Goal: Navigation & Orientation: Find specific page/section

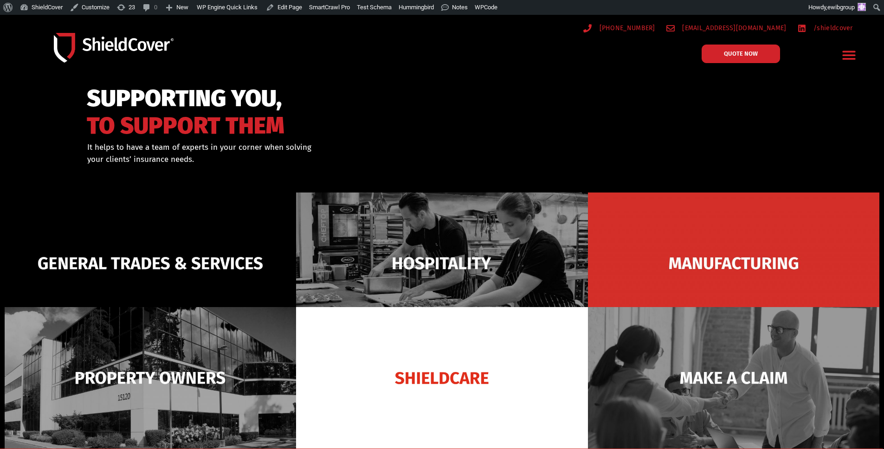
click at [395, 251] on img at bounding box center [441, 264] width 291 height 142
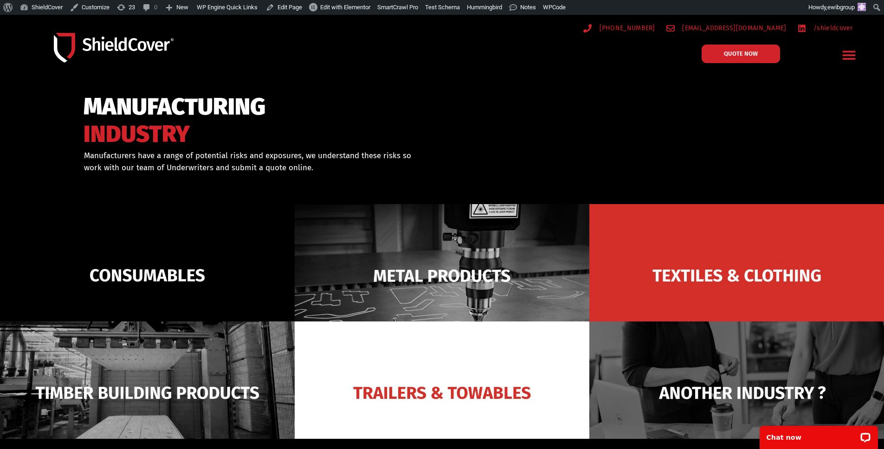
click at [90, 38] on img at bounding box center [114, 47] width 120 height 29
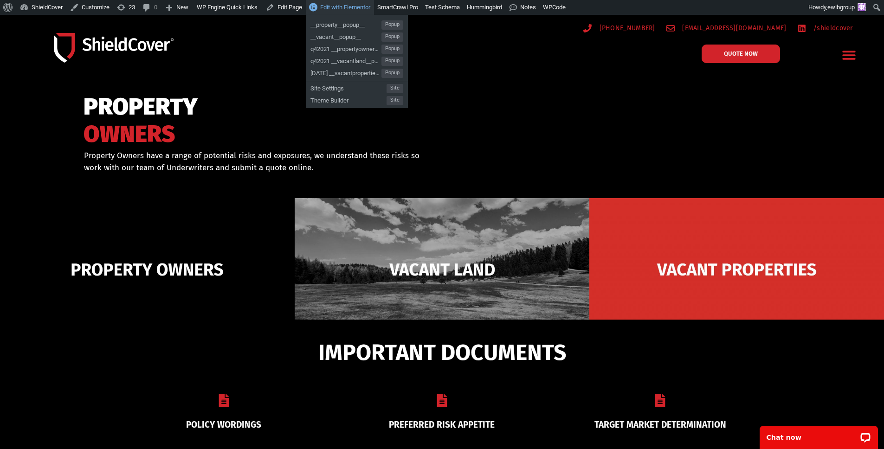
click at [359, 11] on link "Edit with Elementor" at bounding box center [340, 7] width 68 height 15
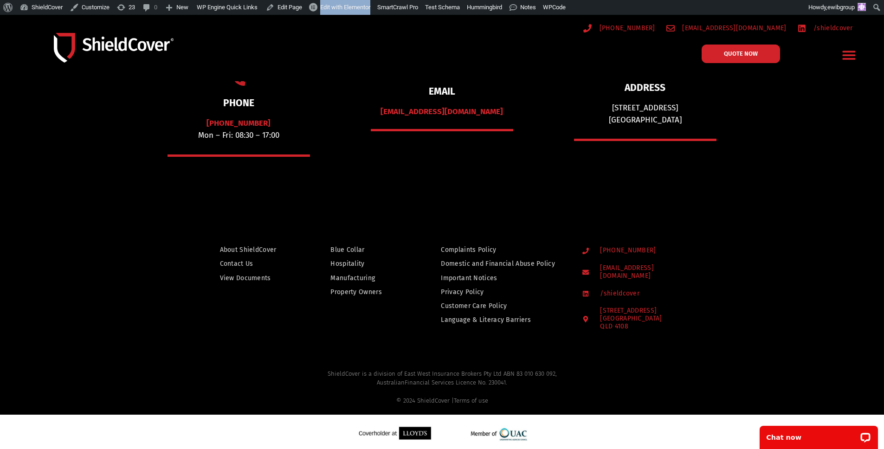
click at [247, 274] on span "View Documents" at bounding box center [245, 278] width 51 height 12
click at [242, 279] on span "View Documents" at bounding box center [245, 278] width 51 height 12
